Goal: Task Accomplishment & Management: Manage account settings

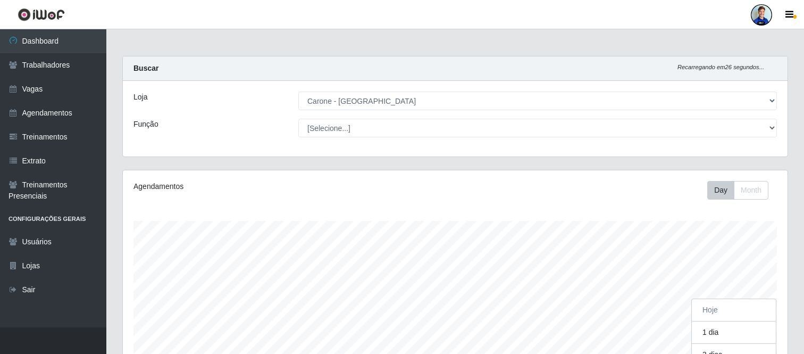
select select "505"
click at [764, 11] on div at bounding box center [761, 14] width 21 height 21
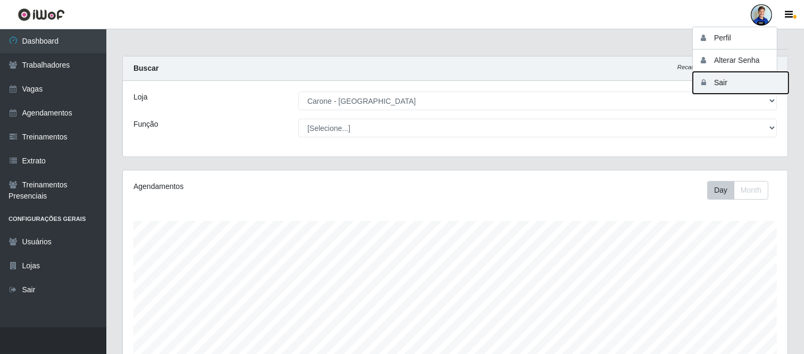
click at [727, 78] on button "Sair" at bounding box center [741, 83] width 96 height 22
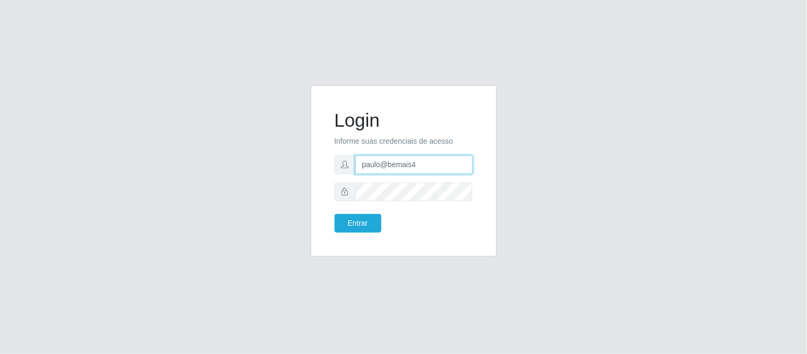
drag, startPoint x: 435, startPoint y: 158, endPoint x: 336, endPoint y: 160, distance: 99.5
click at [336, 160] on div "paulo@bemais4" at bounding box center [404, 164] width 138 height 19
type input "J"
type input "juliomarques@extrabom"
click at [335, 214] on button "Entrar" at bounding box center [358, 223] width 47 height 19
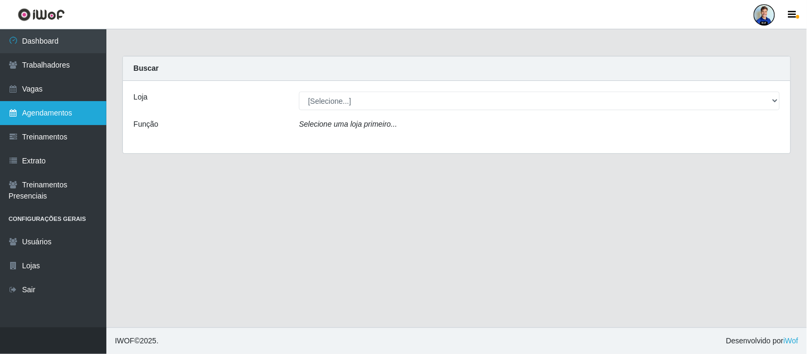
click at [51, 112] on link "Agendamentos" at bounding box center [53, 113] width 106 height 24
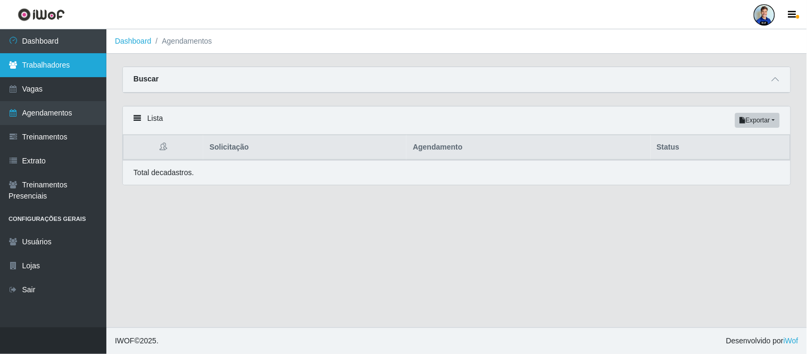
click at [63, 60] on link "Trabalhadores" at bounding box center [53, 65] width 106 height 24
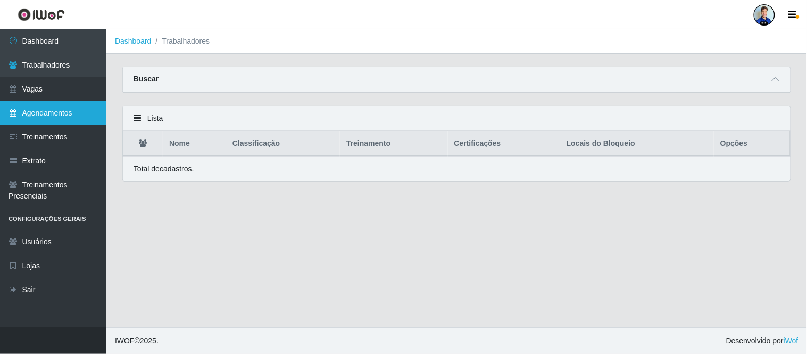
click at [56, 114] on link "Agendamentos" at bounding box center [53, 113] width 106 height 24
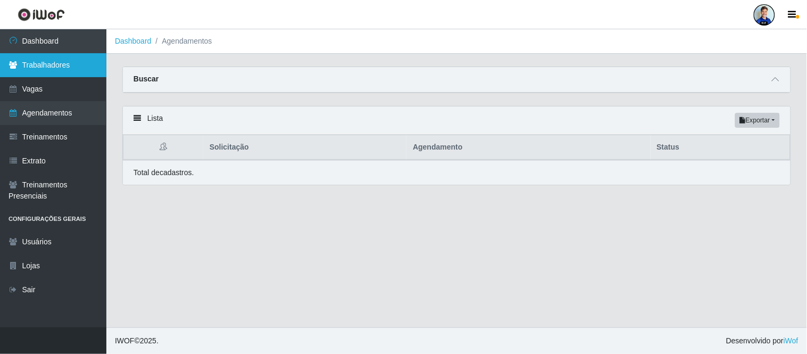
click at [51, 68] on link "Trabalhadores" at bounding box center [53, 65] width 106 height 24
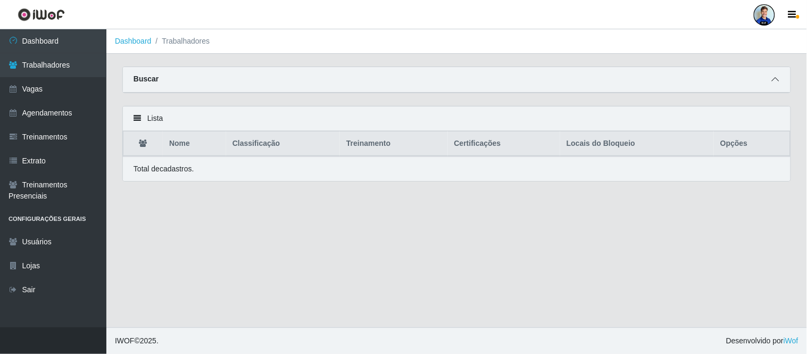
click at [773, 73] on span at bounding box center [775, 79] width 13 height 12
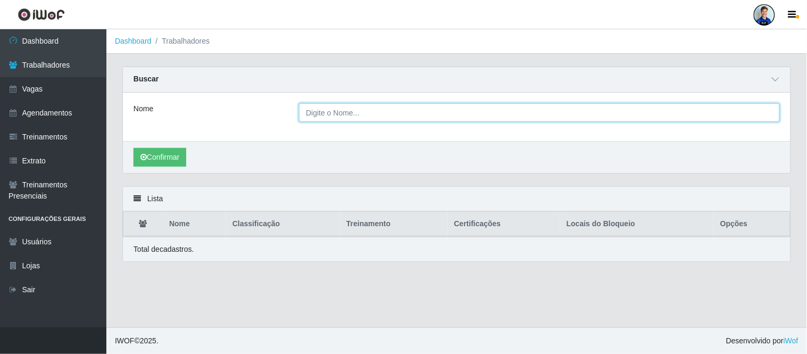
click at [322, 114] on input "Nome" at bounding box center [539, 112] width 481 height 19
type input "Daniel Araújo dos Santos"
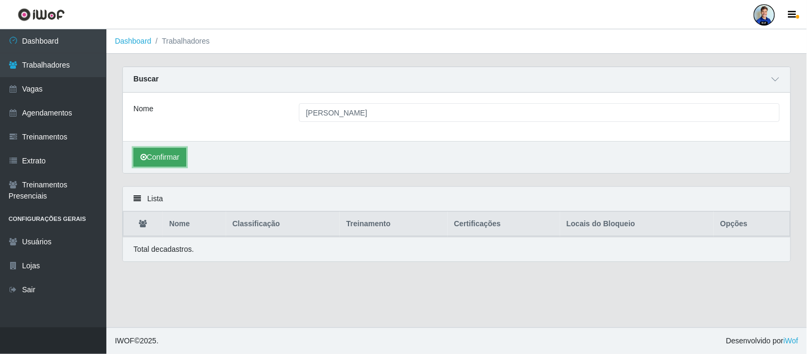
click at [149, 151] on button "Confirmar" at bounding box center [160, 157] width 53 height 19
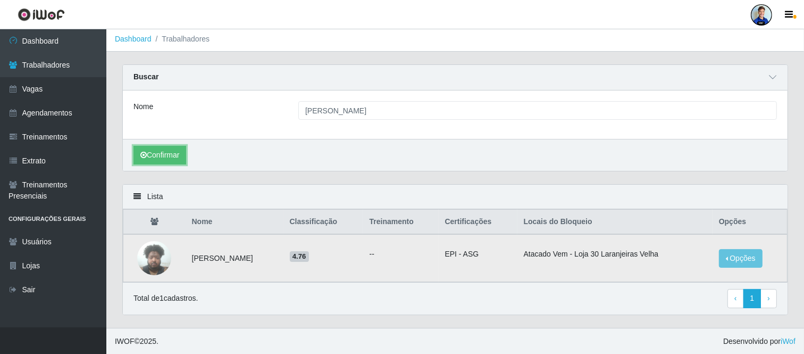
scroll to position [3, 0]
click at [149, 259] on img at bounding box center [154, 257] width 34 height 45
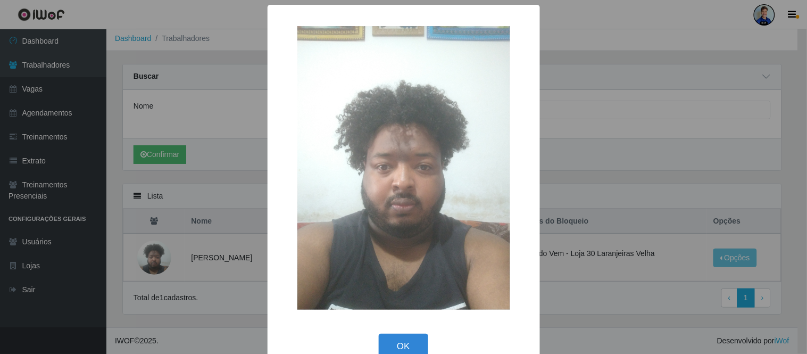
click at [646, 115] on div "× OK Cancel" at bounding box center [403, 177] width 807 height 354
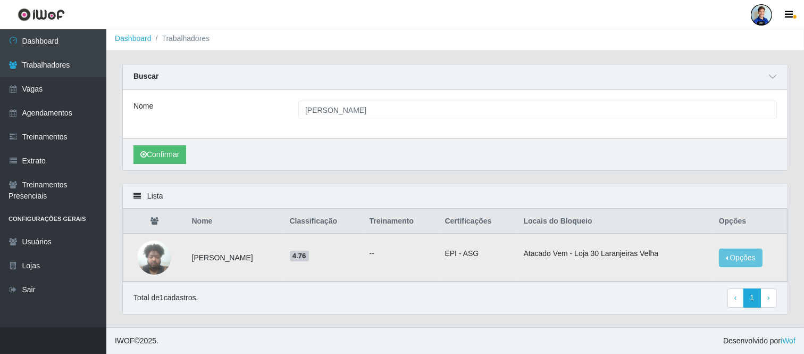
click at [749, 270] on td "Opções Bloquear - Empresa Desbloquear - Loja" at bounding box center [750, 258] width 75 height 48
click at [748, 257] on button "Opções" at bounding box center [741, 257] width 44 height 19
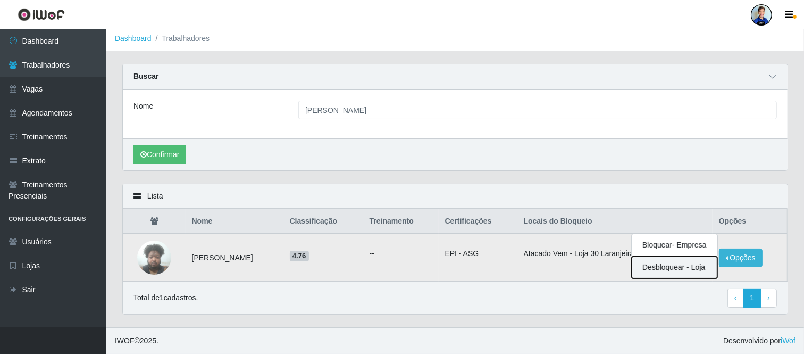
click at [684, 269] on button "Desbloquear - Loja" at bounding box center [675, 267] width 86 height 22
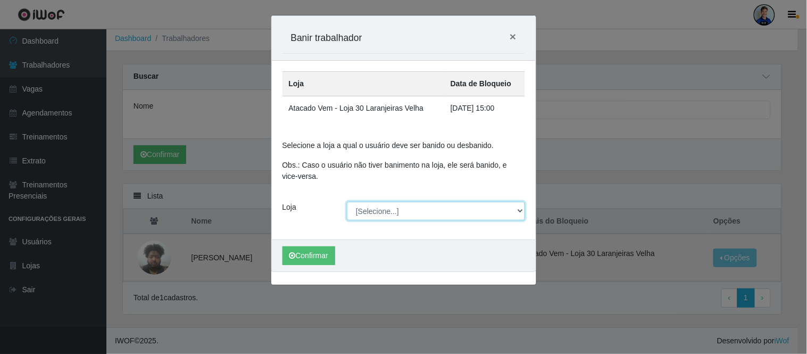
click at [429, 215] on select "[Selecione...] Atacado Vem - Loja 30 Laranjeiras Velha Atacado Vem - Loja 31 Sã…" at bounding box center [436, 211] width 178 height 19
click at [311, 204] on div "Loja" at bounding box center [306, 211] width 65 height 19
click at [503, 213] on select "[Selecione...] Atacado Vem - Loja 30 Laranjeiras Velha Atacado Vem - Loja 31 Sã…" at bounding box center [436, 211] width 178 height 19
select select "495"
click at [347, 202] on select "[Selecione...] Atacado Vem - Loja 30 Laranjeiras Velha Atacado Vem - Loja 31 Sã…" at bounding box center [436, 211] width 178 height 19
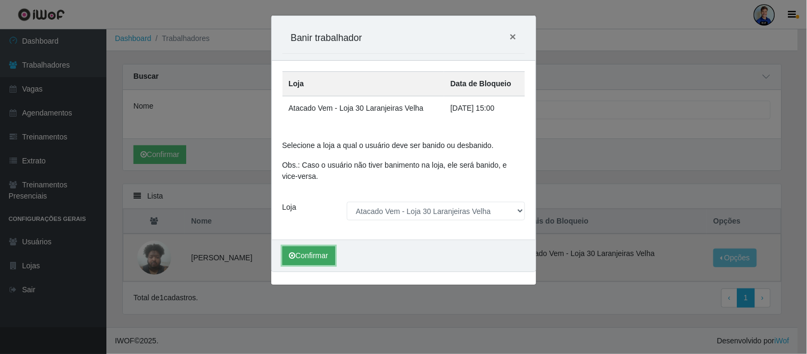
click at [316, 256] on button "Confirmar" at bounding box center [308, 255] width 53 height 19
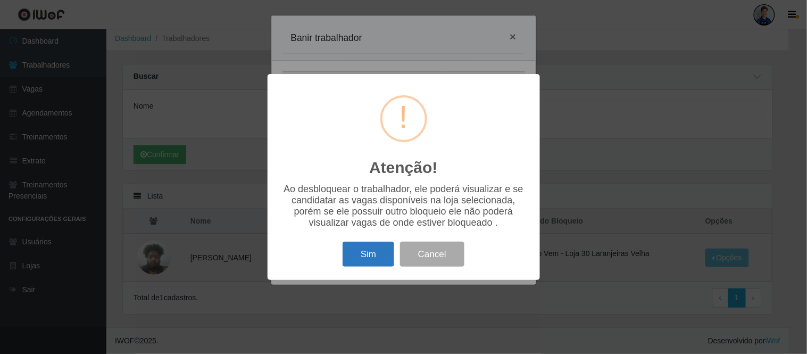
click at [378, 249] on button "Sim" at bounding box center [369, 254] width 52 height 25
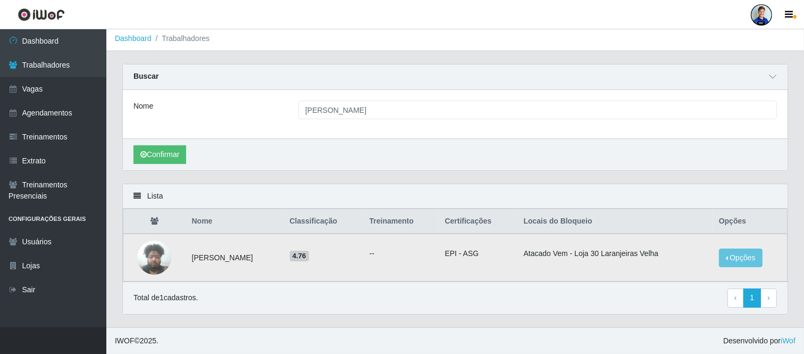
scroll to position [0, 0]
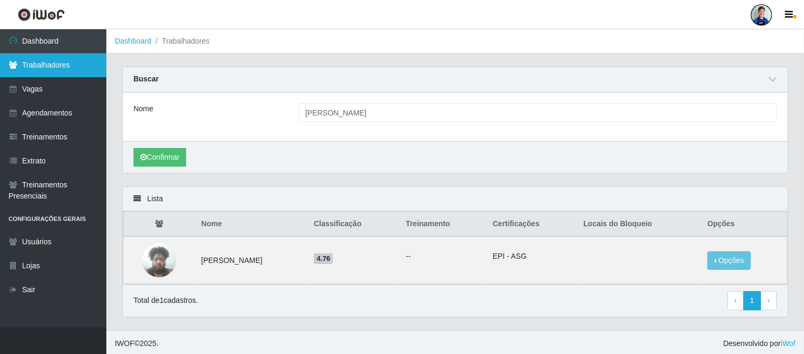
click at [55, 61] on link "Trabalhadores" at bounding box center [53, 65] width 106 height 24
click at [39, 72] on link "Trabalhadores" at bounding box center [53, 65] width 106 height 24
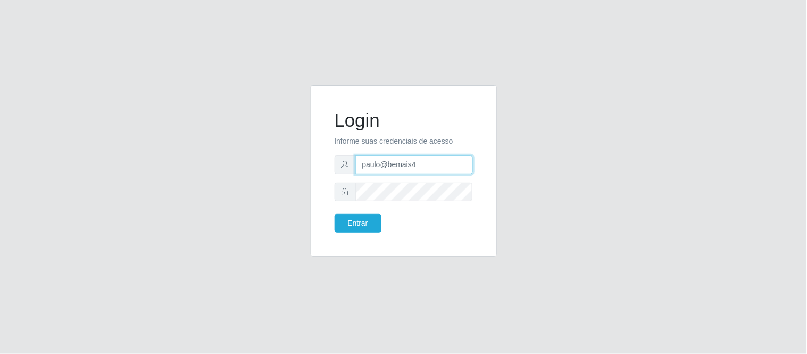
drag, startPoint x: 417, startPoint y: 167, endPoint x: 327, endPoint y: 161, distance: 90.1
click at [327, 163] on div "Login Informe suas credenciais de acesso paulo@bemais4 Entrar" at bounding box center [404, 170] width 160 height 145
type input "juliomarques@queiroz"
click at [394, 192] on form "Login Informe suas credenciais de acesso juliomarques@queiroz Entrar" at bounding box center [404, 170] width 138 height 123
click at [335, 214] on button "Entrar" at bounding box center [358, 223] width 47 height 19
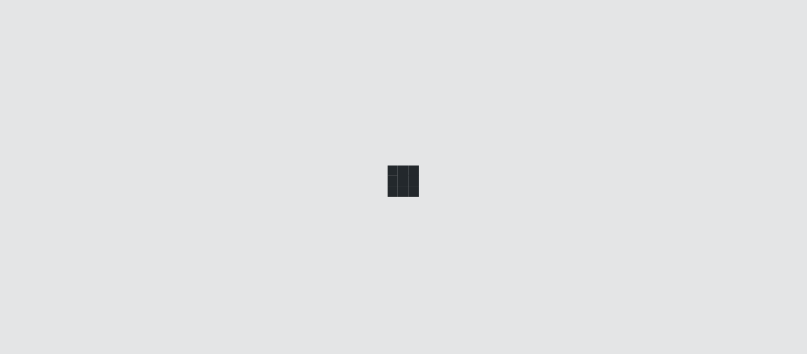
click at [369, 223] on div at bounding box center [403, 177] width 807 height 354
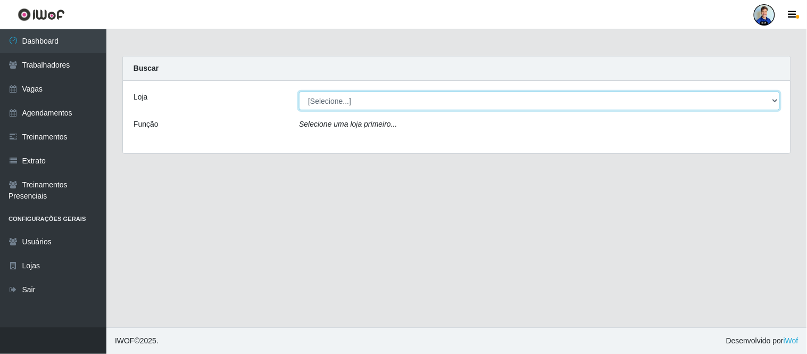
click at [421, 105] on select "[Selecione...] Hiper Queiroz - Nova Betânia Hiper Queiroz - São Bento Queiroz A…" at bounding box center [539, 100] width 481 height 19
select select "500"
click at [299, 91] on select "[Selecione...] Hiper Queiroz - Nova Betânia Hiper Queiroz - São Bento Queiroz A…" at bounding box center [539, 100] width 481 height 19
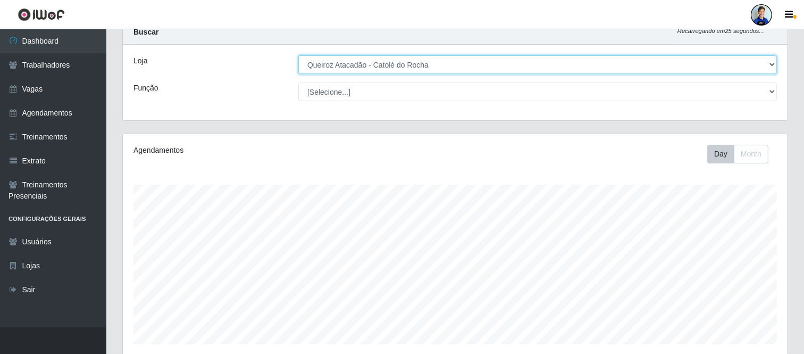
scroll to position [10, 0]
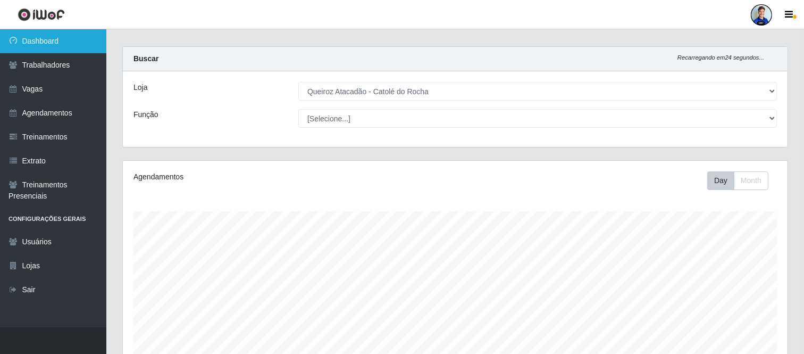
click at [29, 43] on link "Dashboard" at bounding box center [53, 41] width 106 height 24
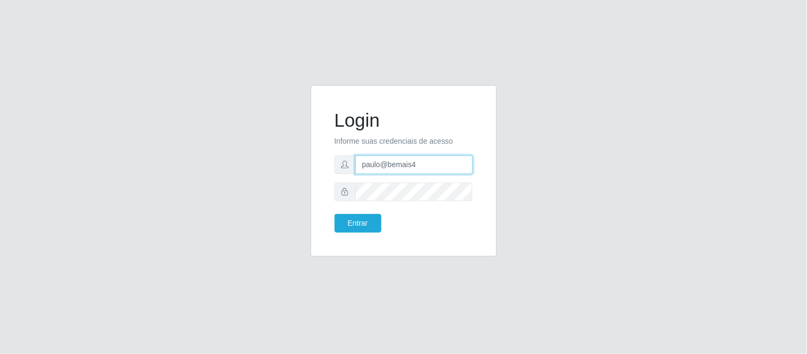
drag, startPoint x: 418, startPoint y: 168, endPoint x: 321, endPoint y: 159, distance: 97.3
click at [321, 159] on div "Login Informe suas credenciais de acesso paulo@bemais4 Entrar" at bounding box center [404, 170] width 186 height 171
drag, startPoint x: 423, startPoint y: 160, endPoint x: 334, endPoint y: 150, distance: 90.4
click at [336, 151] on form "Login Informe suas credenciais de acesso juliogabrielcm17@gmail.com Entrar" at bounding box center [404, 170] width 138 height 123
type input "juliomarques@queiroz"
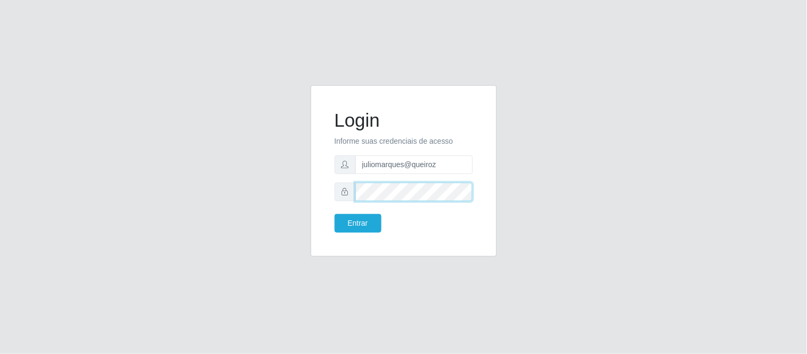
click at [348, 187] on div at bounding box center [404, 191] width 138 height 19
click at [364, 221] on button "Entrar" at bounding box center [358, 223] width 47 height 19
